Goal: Complete application form

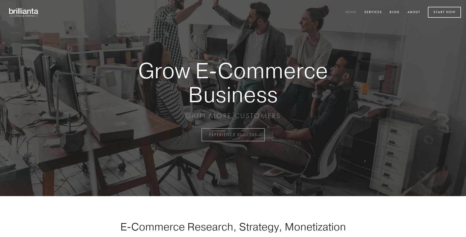
scroll to position [1322, 0]
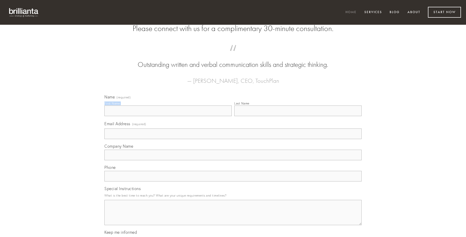
type input "[PERSON_NAME]"
click at [298, 116] on input "Last Name" at bounding box center [297, 110] width 127 height 11
type input "[PERSON_NAME]"
click at [233, 139] on input "Email Address (required)" at bounding box center [232, 133] width 257 height 11
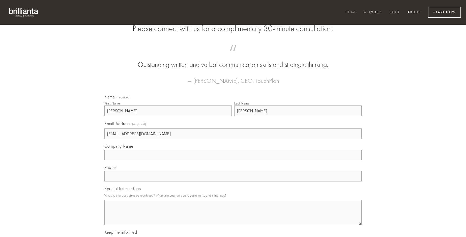
type input "[EMAIL_ADDRESS][DOMAIN_NAME]"
click at [233, 160] on input "Company Name" at bounding box center [232, 155] width 257 height 11
type input "corona"
click at [233, 181] on input "text" at bounding box center [232, 176] width 257 height 11
click at [233, 217] on textarea "Special Instructions" at bounding box center [232, 212] width 257 height 25
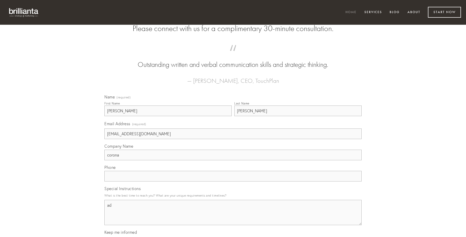
type textarea "ad"
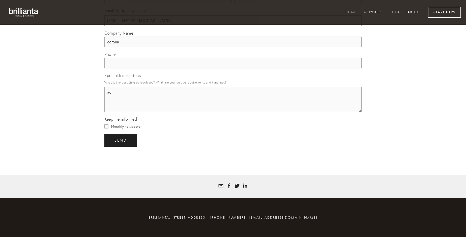
click at [121, 140] on span "send" at bounding box center [120, 140] width 12 height 5
